Goal: Task Accomplishment & Management: Manage account settings

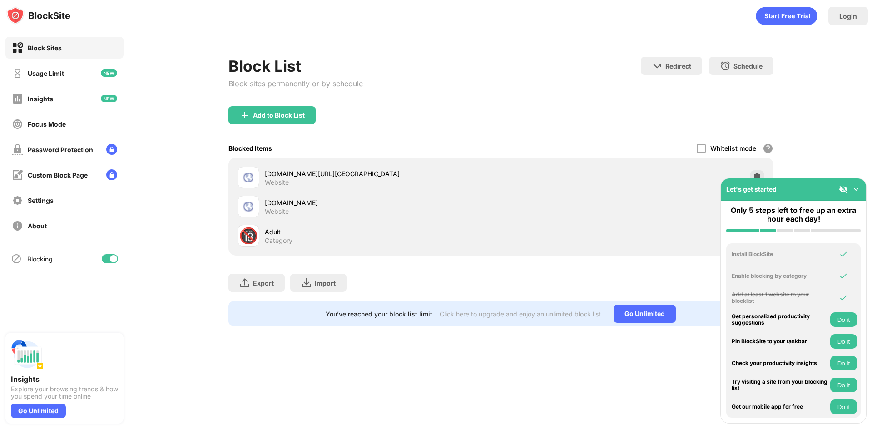
click at [265, 232] on div "Adult" at bounding box center [383, 232] width 236 height 10
drag, startPoint x: 185, startPoint y: 232, endPoint x: 561, endPoint y: 230, distance: 375.5
click at [456, 239] on div "Adult Category" at bounding box center [383, 236] width 236 height 18
click at [754, 133] on div "Add to Block List" at bounding box center [500, 122] width 545 height 33
click at [515, 220] on div "[DOMAIN_NAME] Website" at bounding box center [501, 206] width 534 height 29
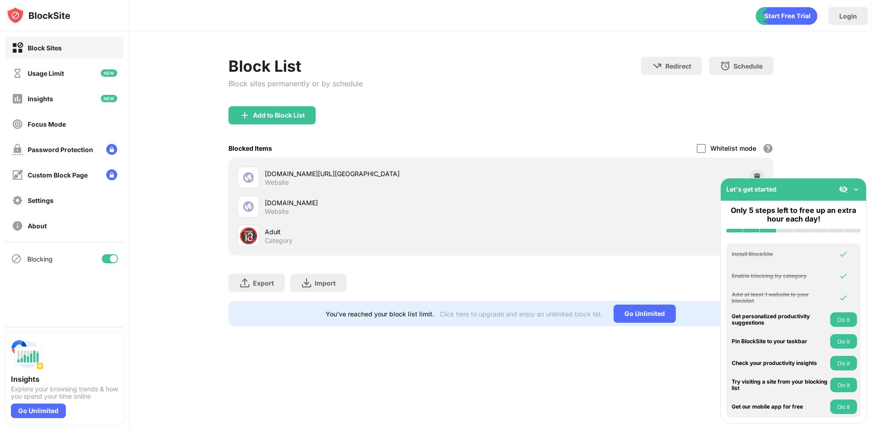
click at [858, 192] on img at bounding box center [855, 189] width 9 height 9
